Goal: Task Accomplishment & Management: Manage account settings

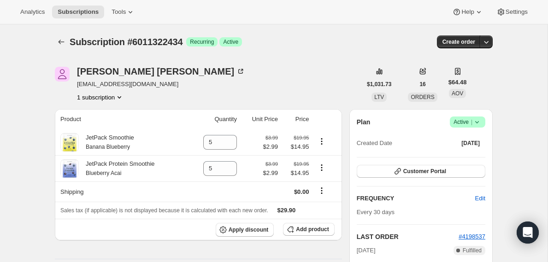
click at [473, 125] on icon at bounding box center [477, 122] width 9 height 9
click at [464, 155] on span "Cancel subscription" at bounding box center [465, 156] width 52 height 7
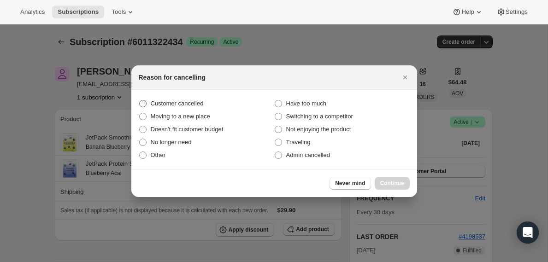
click at [192, 106] on span "Customer cancelled" at bounding box center [177, 103] width 53 height 7
click at [140, 101] on input "Customer cancelled" at bounding box center [139, 100] width 0 height 0
radio input "true"
click at [387, 176] on div "Never mind Continue" at bounding box center [274, 183] width 286 height 28
click at [387, 180] on span "Continue" at bounding box center [393, 183] width 24 height 7
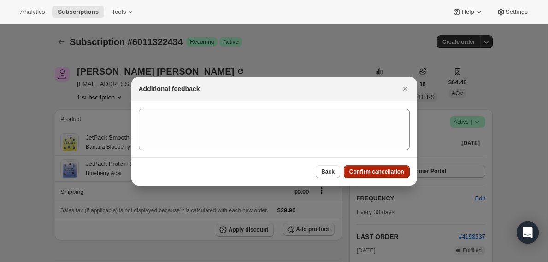
click at [385, 169] on span "Confirm cancellation" at bounding box center [377, 171] width 55 height 7
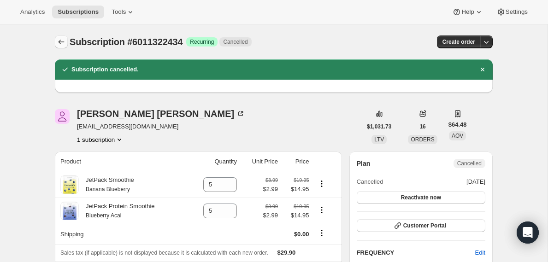
click at [60, 43] on icon "Subscriptions" at bounding box center [62, 42] width 6 height 5
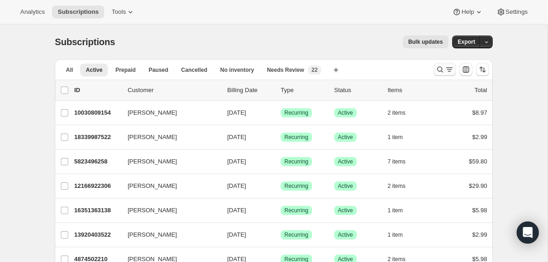
click at [443, 69] on icon "Search and filter results" at bounding box center [440, 69] width 9 height 9
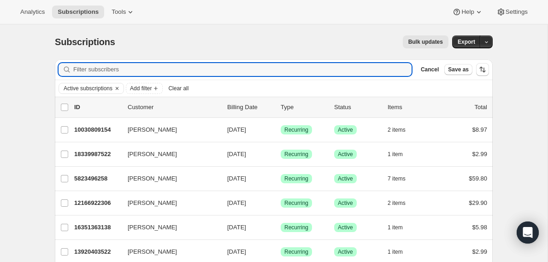
paste input "[EMAIL_ADDRESS][DOMAIN_NAME]"
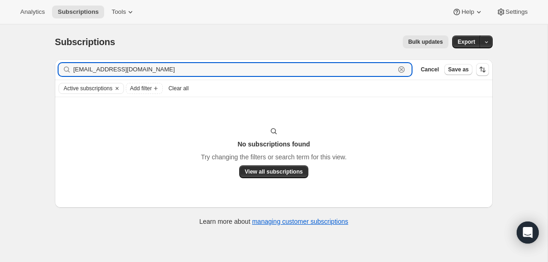
type input "[EMAIL_ADDRESS][DOMAIN_NAME]"
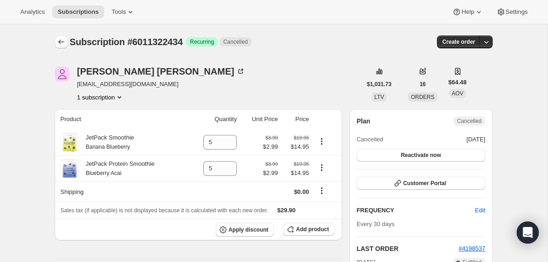
click at [60, 43] on icon "Subscriptions" at bounding box center [62, 42] width 6 height 5
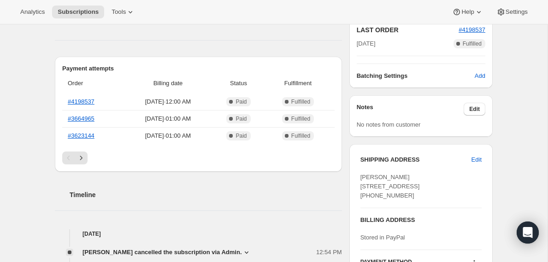
scroll to position [214, 0]
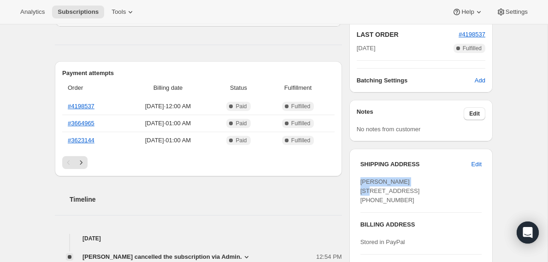
drag, startPoint x: 415, startPoint y: 185, endPoint x: 360, endPoint y: 184, distance: 54.9
click at [360, 184] on div "SHIPPING ADDRESS Edit [PERSON_NAME] [STREET_ADDRESS] [PHONE_NUMBER] BILLING ADD…" at bounding box center [421, 225] width 143 height 152
copy span "[PERSON_NAME]"
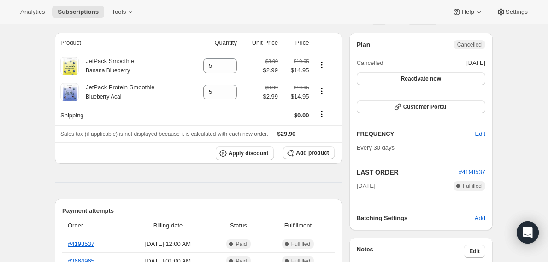
scroll to position [0, 0]
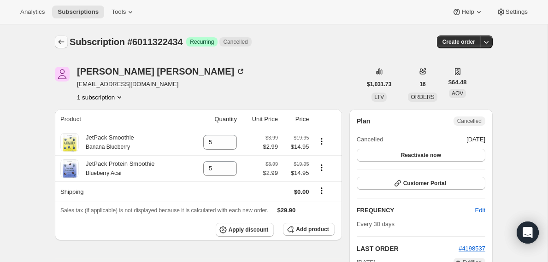
click at [60, 41] on icon "Subscriptions" at bounding box center [61, 41] width 9 height 9
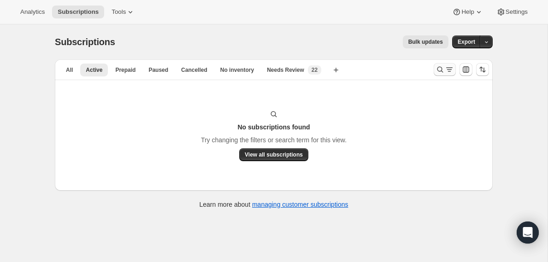
click at [441, 69] on icon "Search and filter results" at bounding box center [440, 69] width 9 height 9
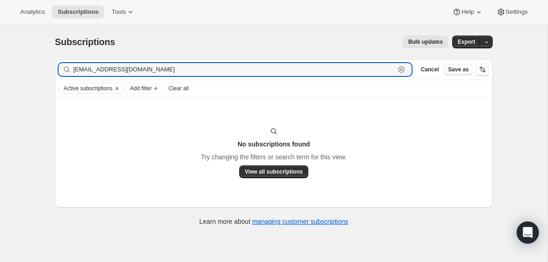
click at [403, 68] on icon "button" at bounding box center [401, 69] width 9 height 9
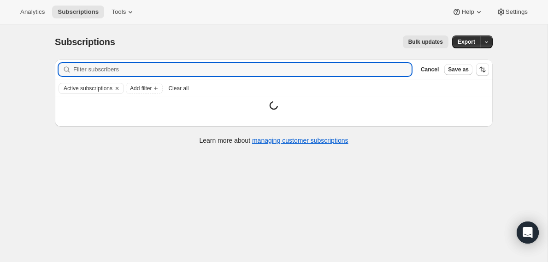
paste input "[PERSON_NAME]"
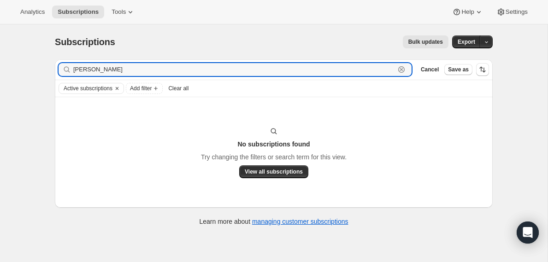
drag, startPoint x: 91, startPoint y: 70, endPoint x: 63, endPoint y: 72, distance: 28.7
click at [63, 72] on div "[PERSON_NAME] Clear" at bounding box center [235, 69] width 353 height 13
type input "[PERSON_NAME]"
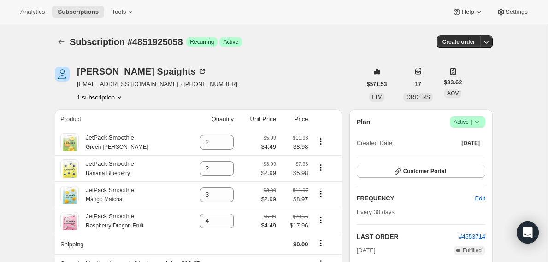
click at [476, 119] on icon at bounding box center [477, 122] width 9 height 9
click at [470, 143] on span "Pause subscription" at bounding box center [464, 140] width 51 height 7
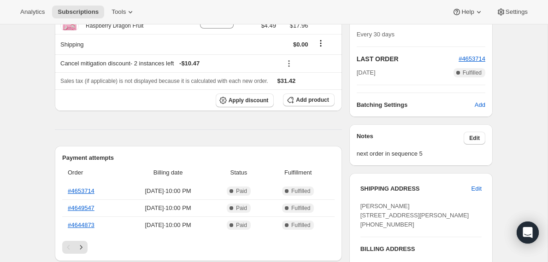
scroll to position [244, 0]
